Goal: Find specific page/section: Find specific page/section

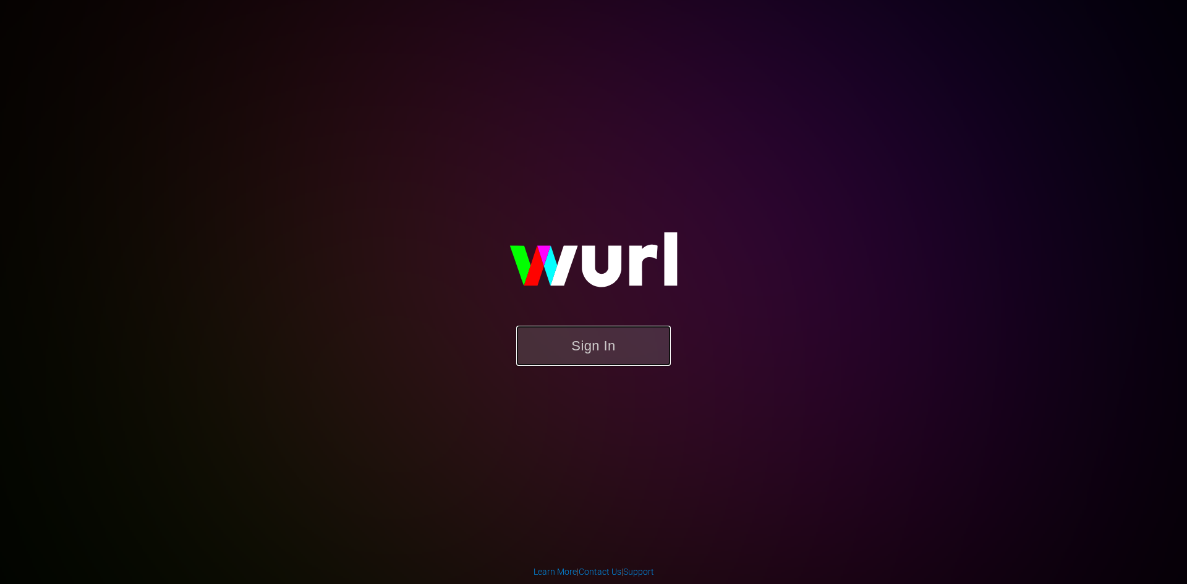
click at [595, 349] on button "Sign In" at bounding box center [593, 346] width 155 height 40
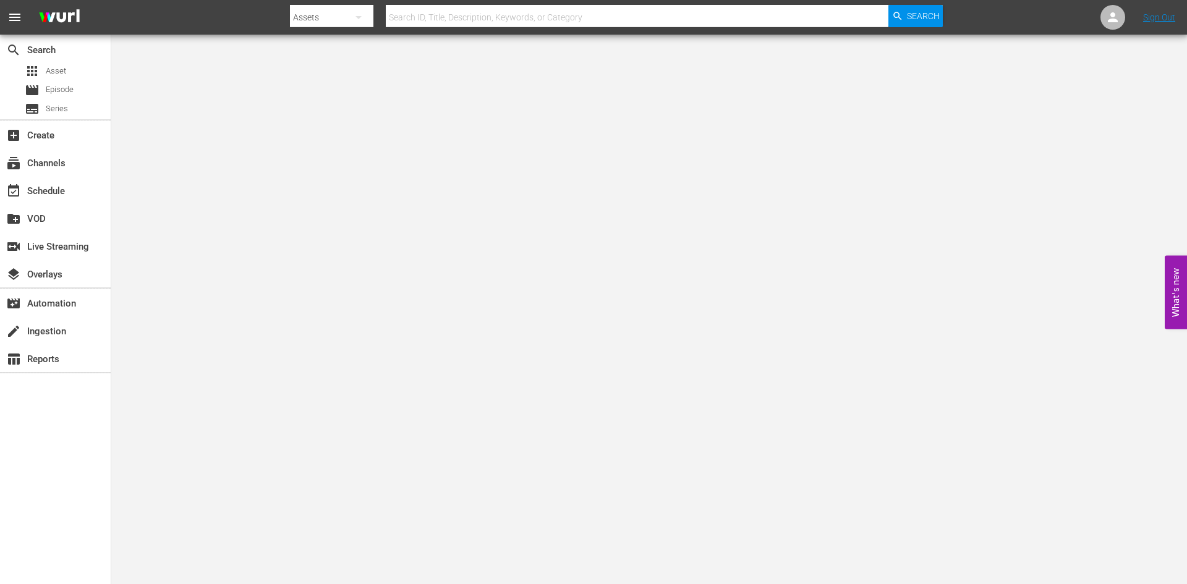
click at [450, 14] on input "text" at bounding box center [637, 17] width 503 height 30
type input "feral"
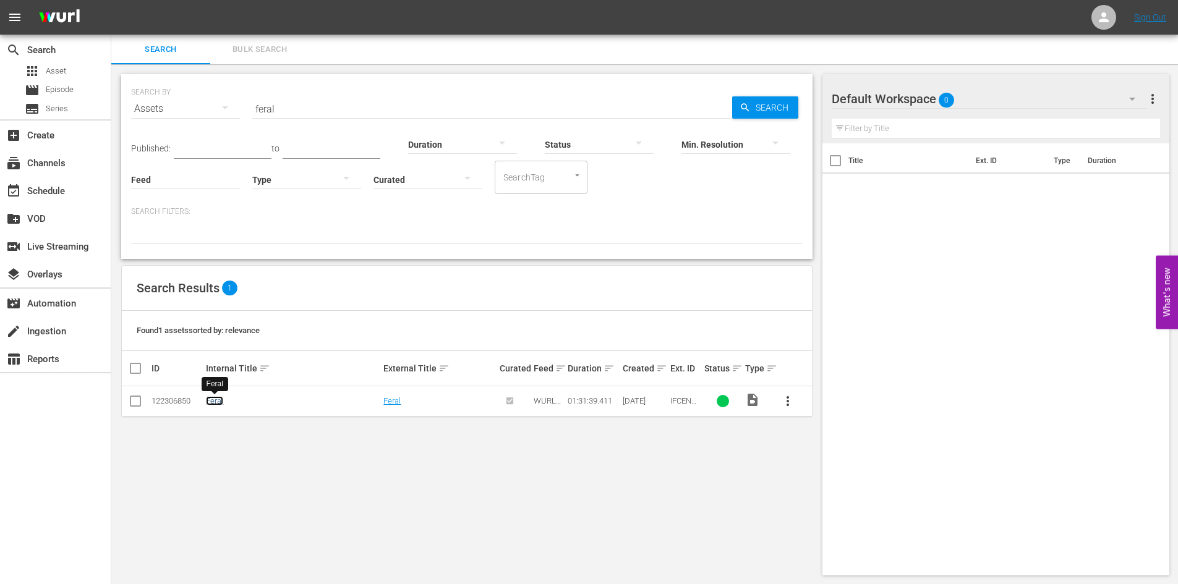
click at [217, 399] on link "Feral" at bounding box center [214, 400] width 17 height 9
